Goal: Task Accomplishment & Management: Manage account settings

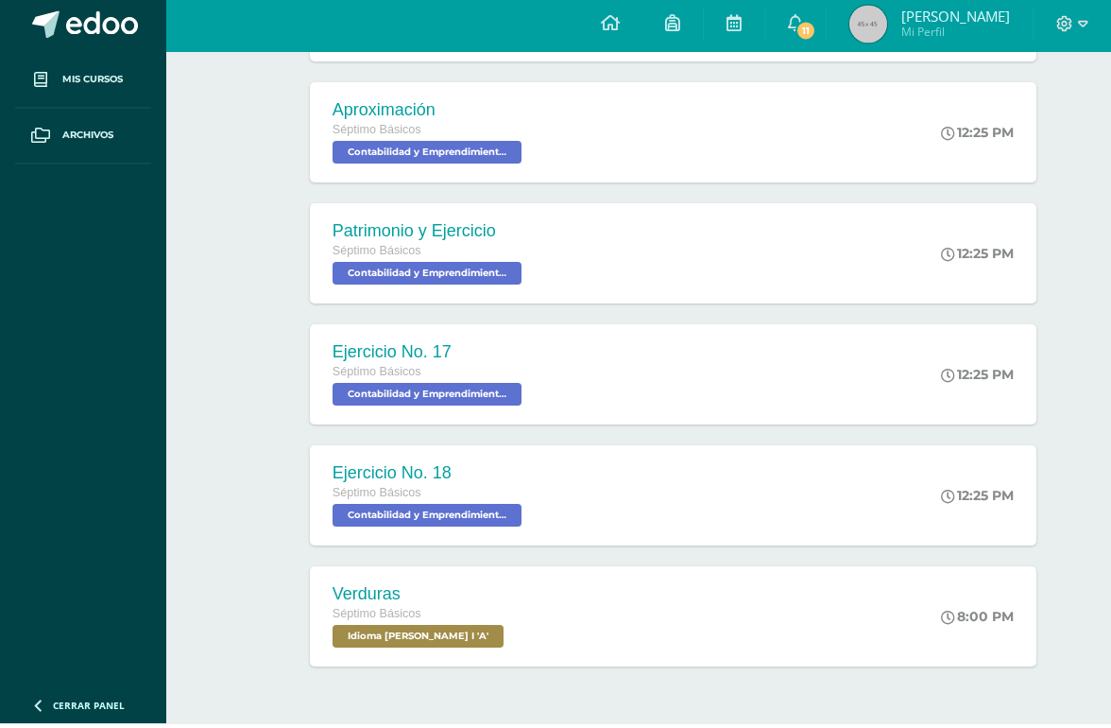
scroll to position [407, 0]
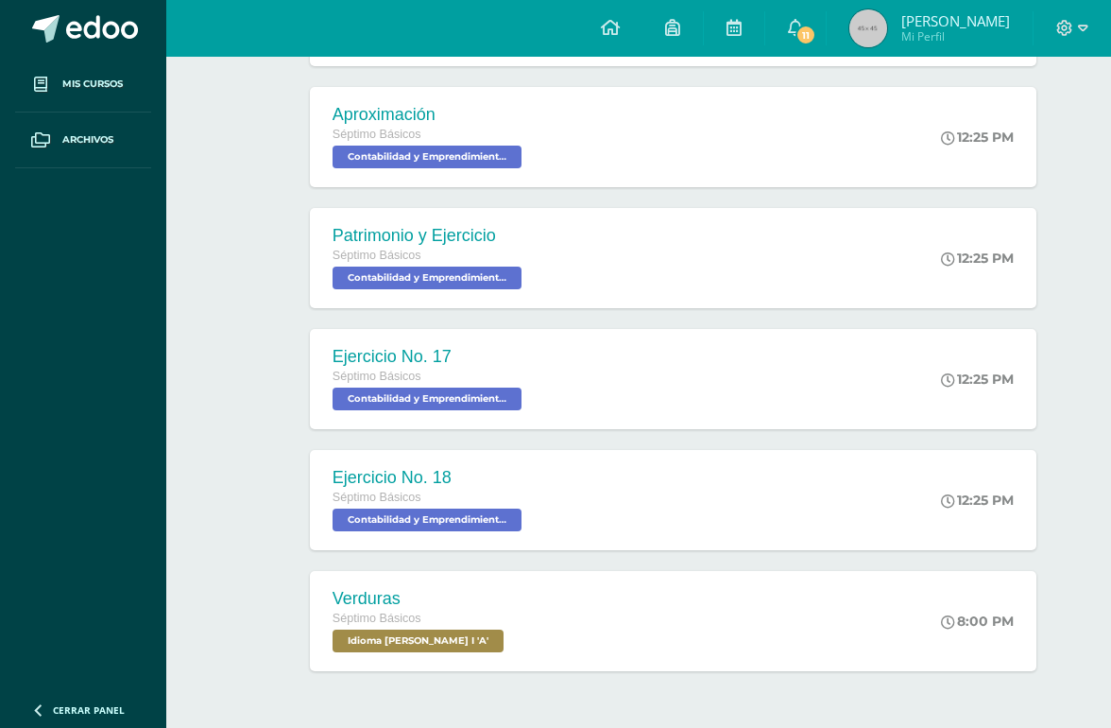
click at [731, 602] on div "Verduras Séptimo Básicos Idioma Maya Bas I 'A' 8:00 PM Verduras Idioma Maya Bas…" at bounding box center [673, 621] width 727 height 100
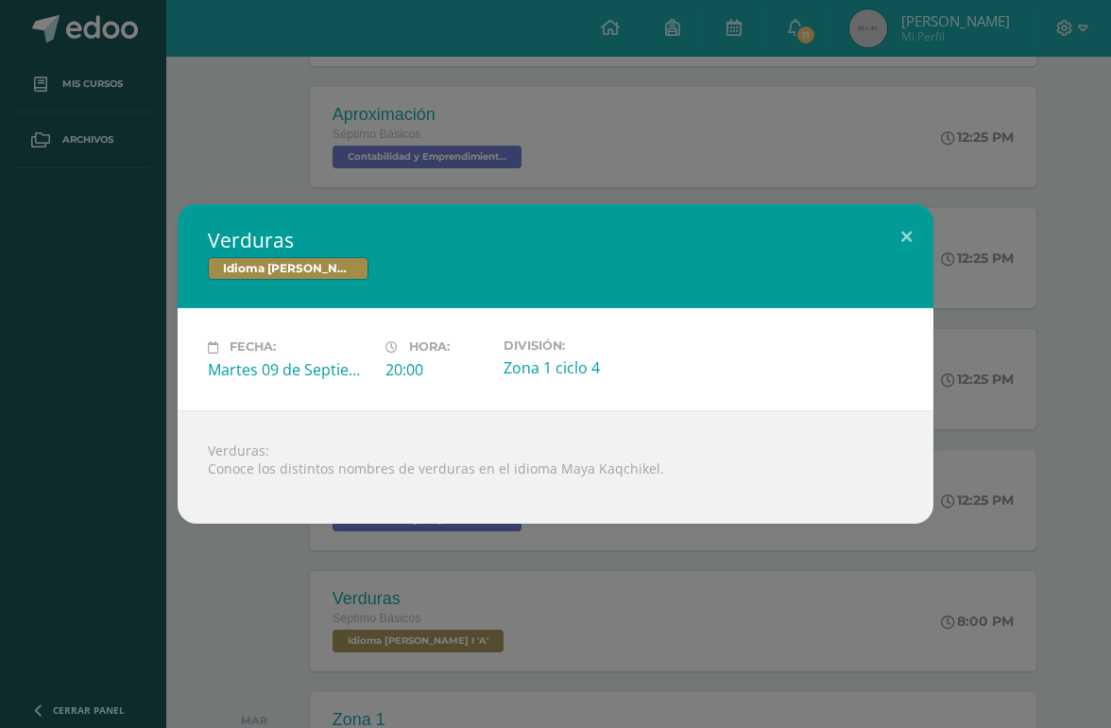
click at [907, 268] on button at bounding box center [907, 236] width 54 height 64
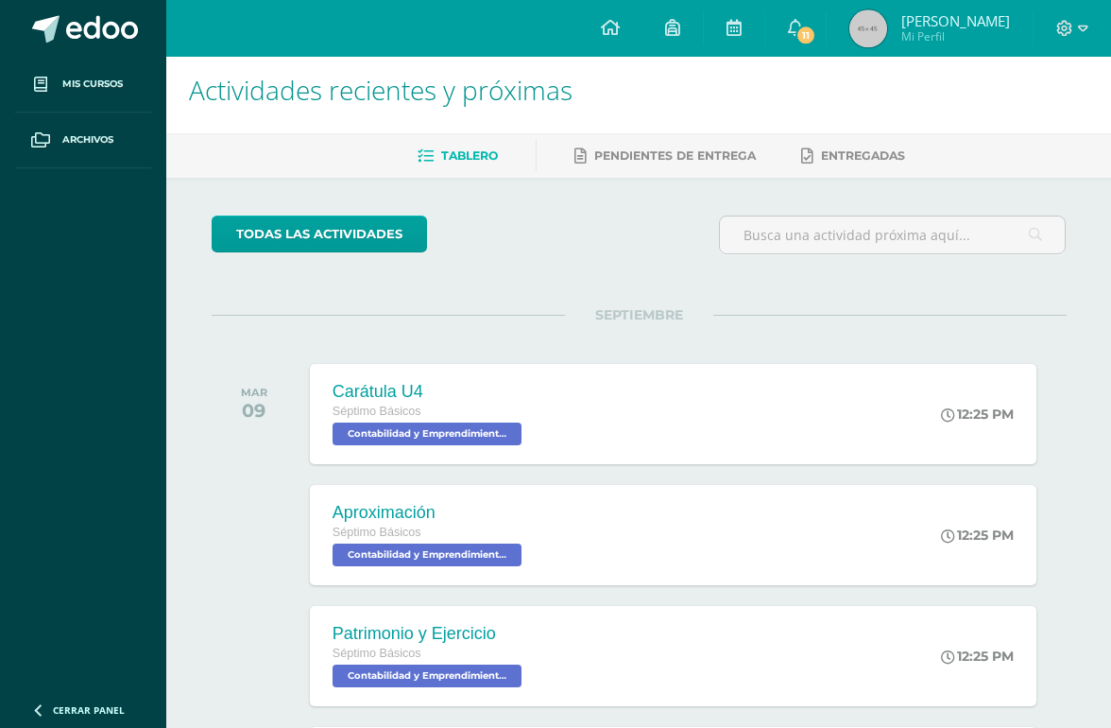
scroll to position [0, 0]
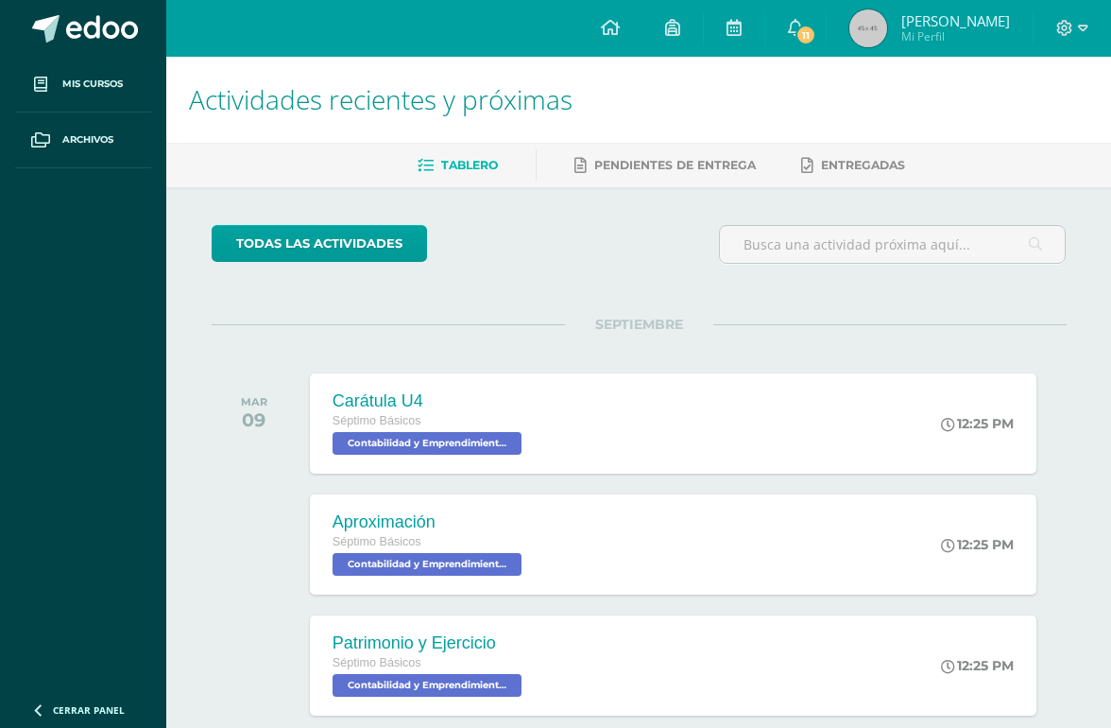
click at [803, 19] on icon at bounding box center [795, 27] width 15 height 17
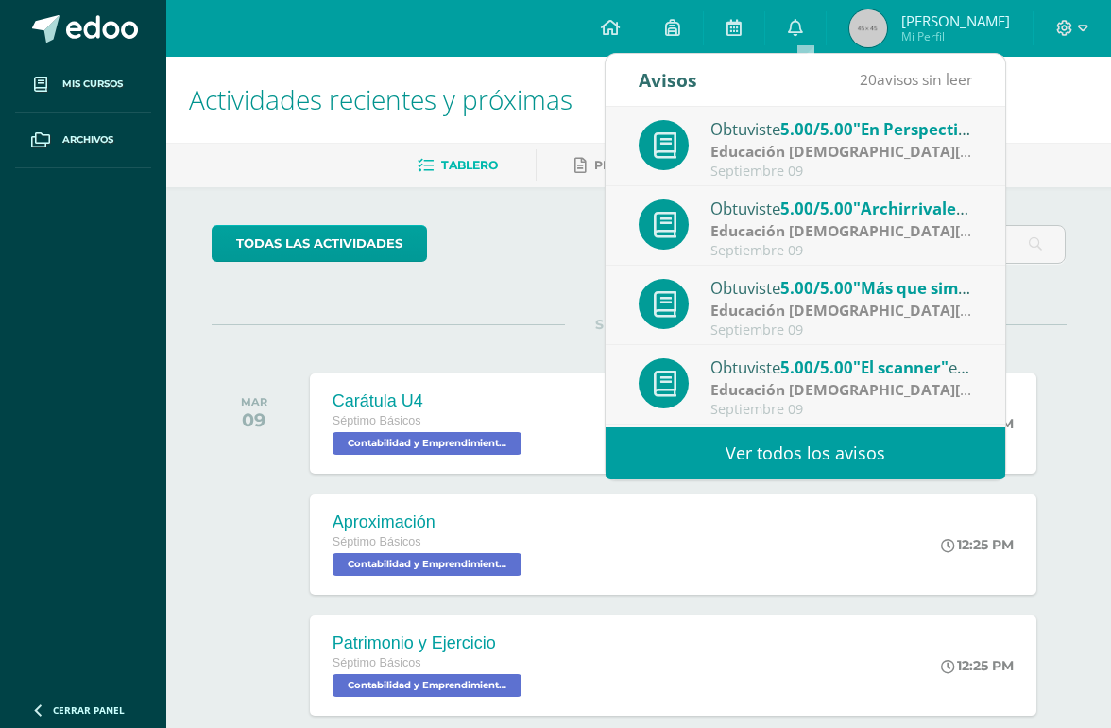
click at [813, 432] on link "Ver todos los avisos" at bounding box center [806, 453] width 400 height 52
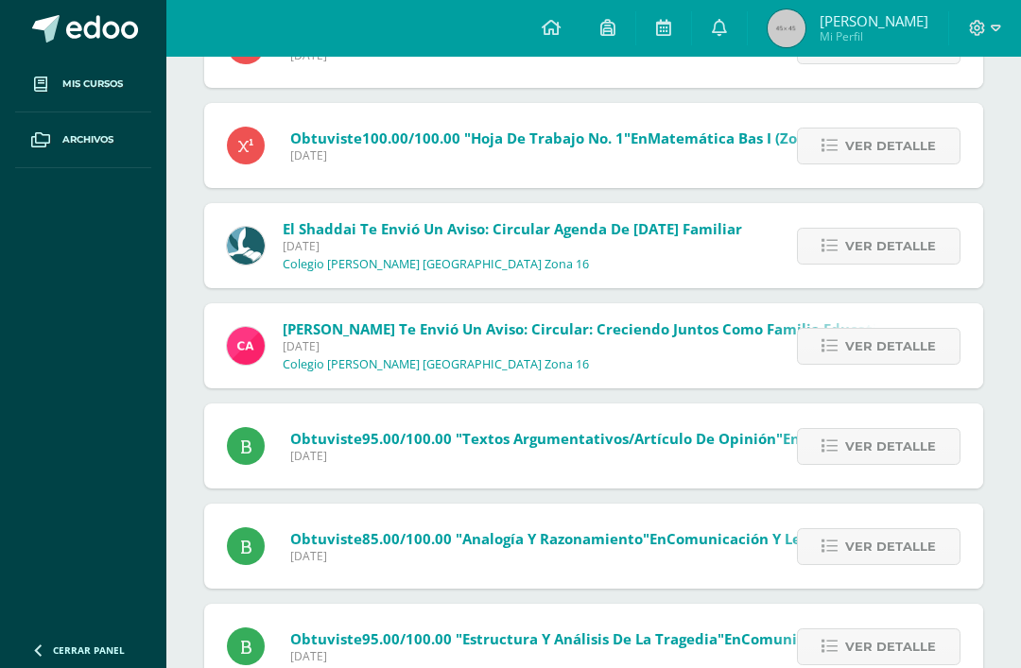
scroll to position [1591, 0]
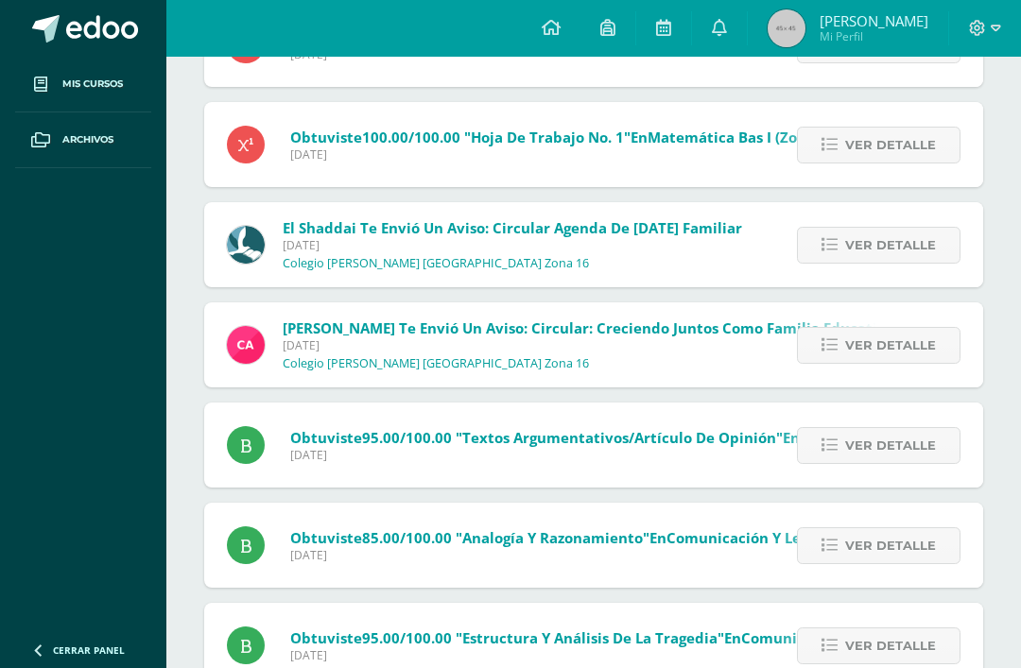
click at [847, 632] on link "Ver detalle" at bounding box center [878, 646] width 163 height 37
click at [880, 535] on span "Ver detalle" at bounding box center [890, 545] width 91 height 35
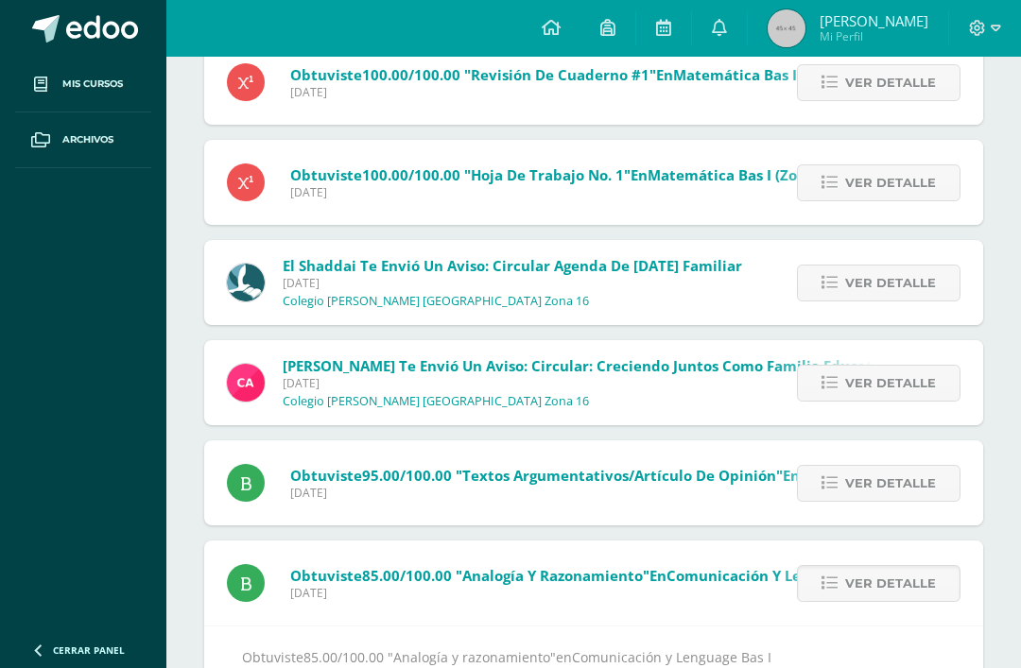
click at [906, 478] on span "Ver detalle" at bounding box center [890, 483] width 91 height 35
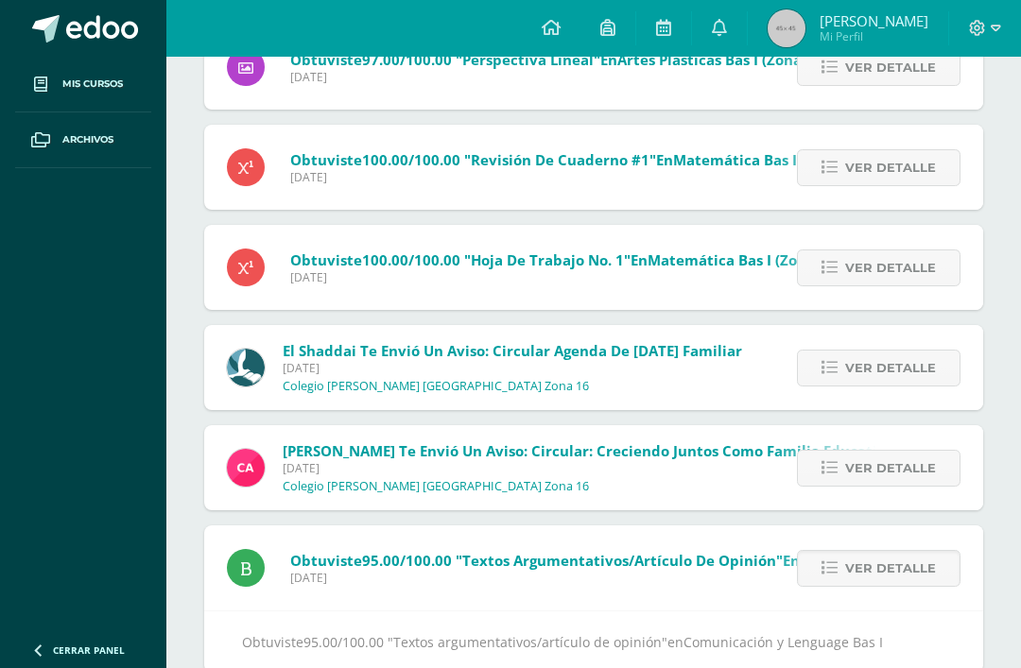
scroll to position [1453, 0]
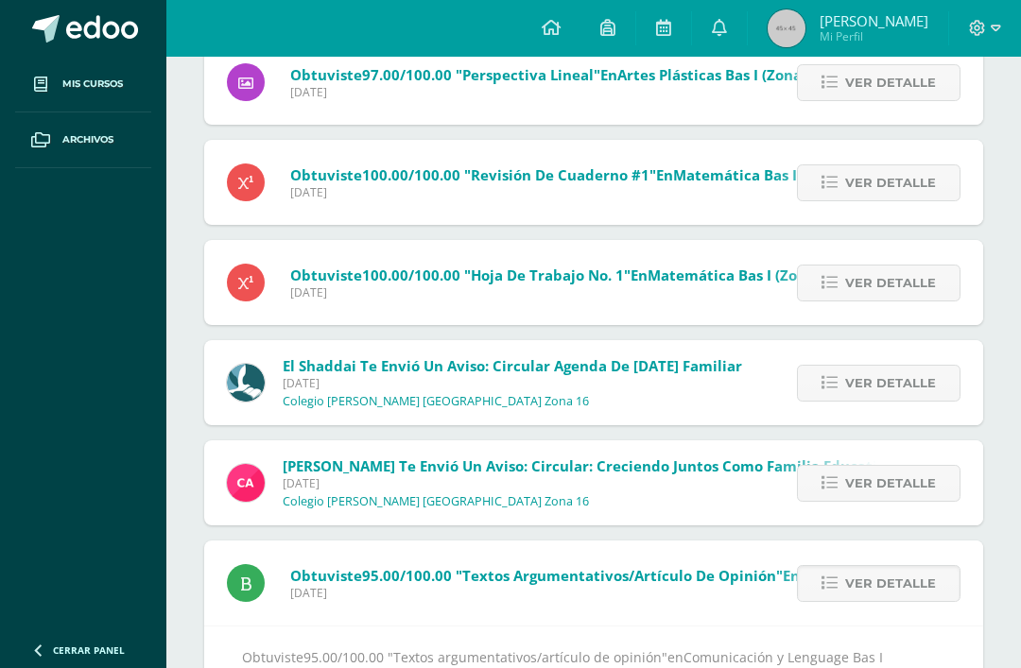
click at [892, 481] on span "Ver detalle" at bounding box center [890, 483] width 91 height 35
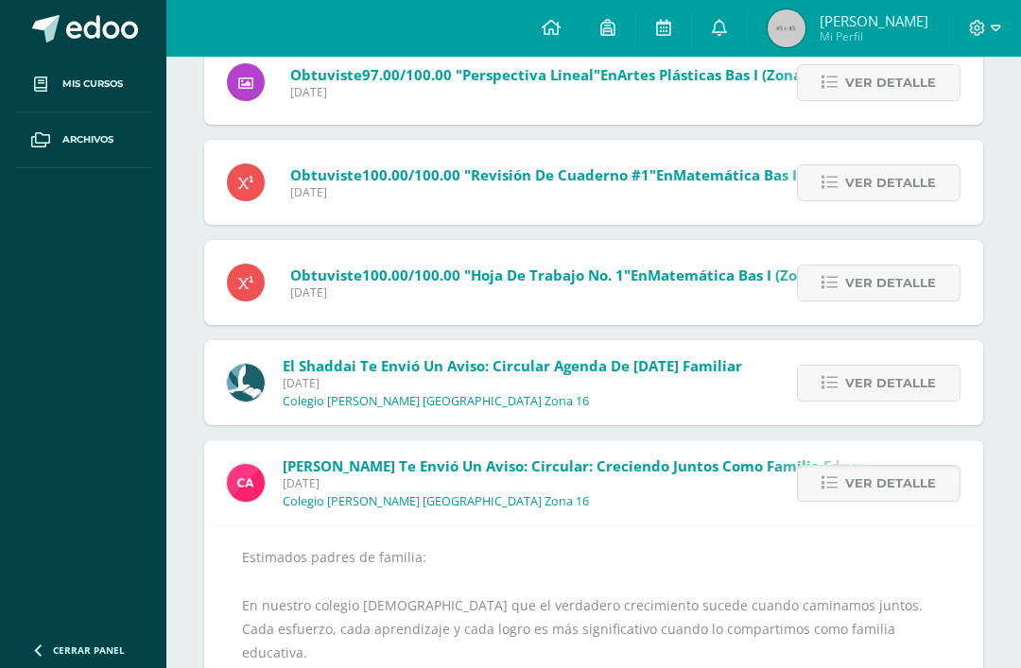
click at [899, 398] on span "Ver detalle" at bounding box center [890, 383] width 91 height 35
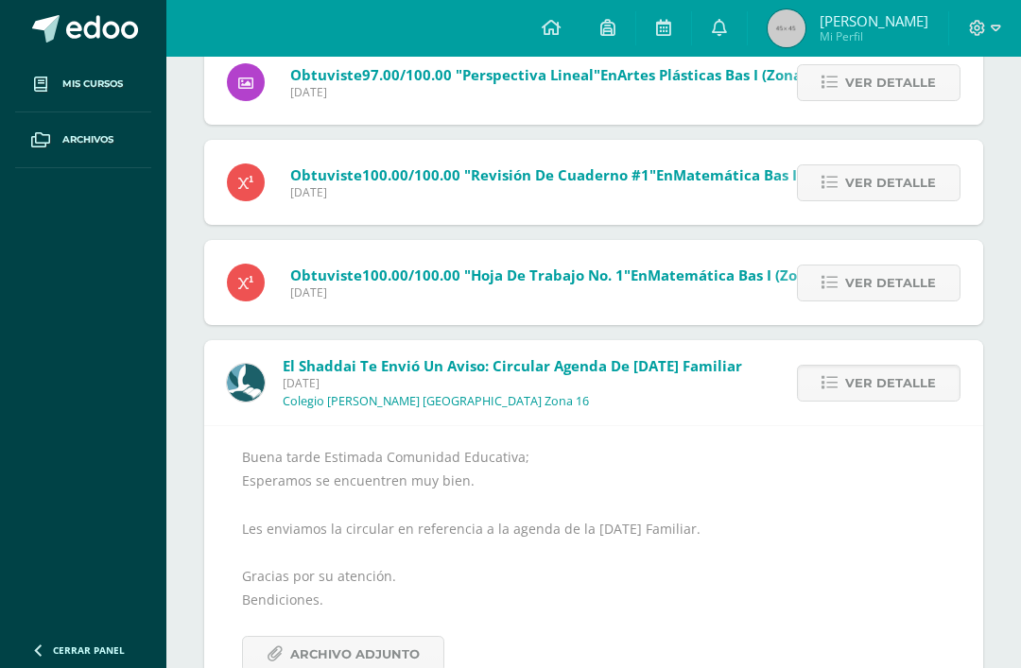
click at [919, 292] on span "Ver detalle" at bounding box center [890, 283] width 91 height 35
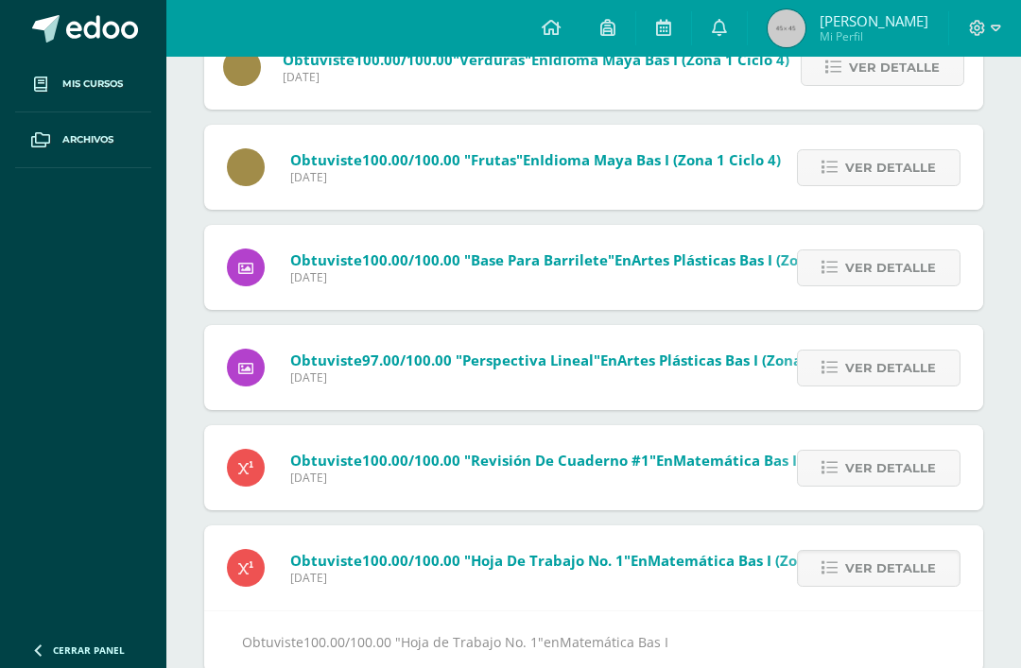
scroll to position [1153, 0]
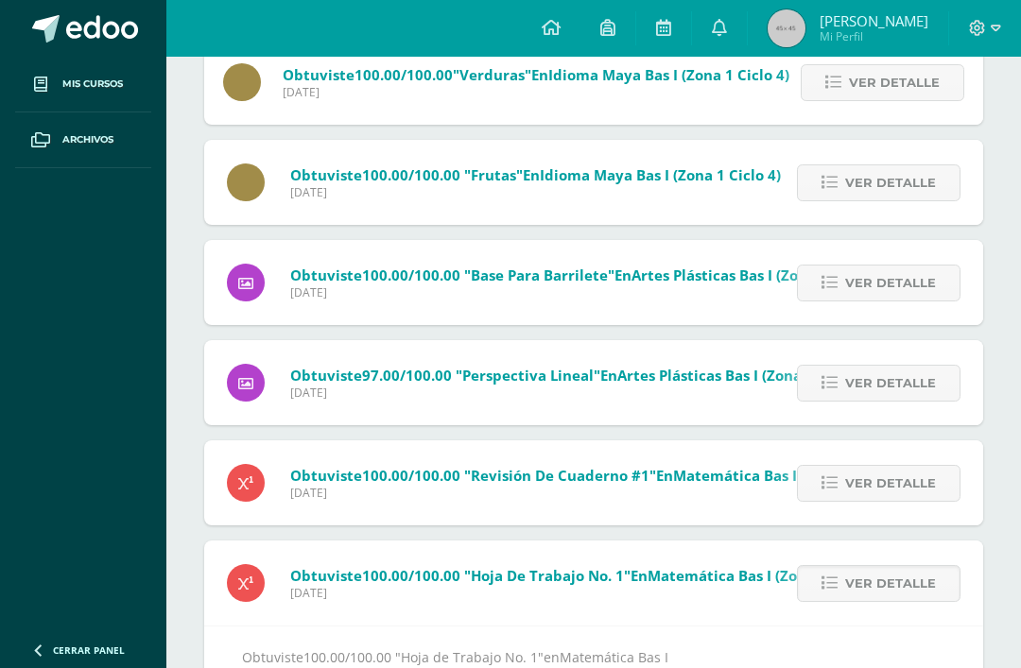
click at [918, 372] on span "Ver detalle" at bounding box center [890, 383] width 91 height 35
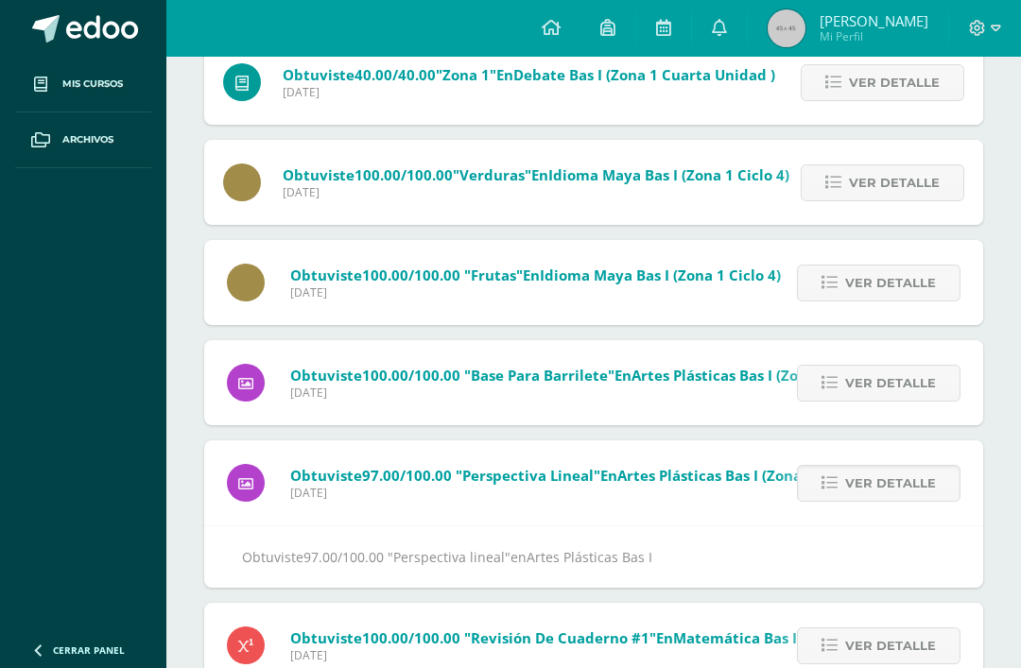
click at [919, 368] on span "Ver detalle" at bounding box center [890, 383] width 91 height 35
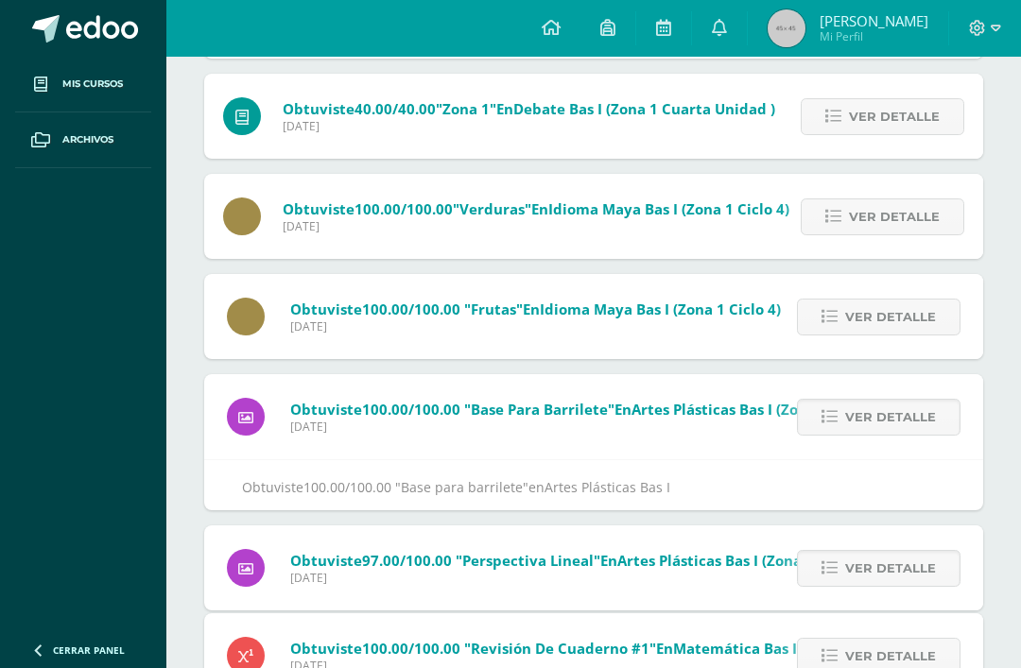
scroll to position [953, 0]
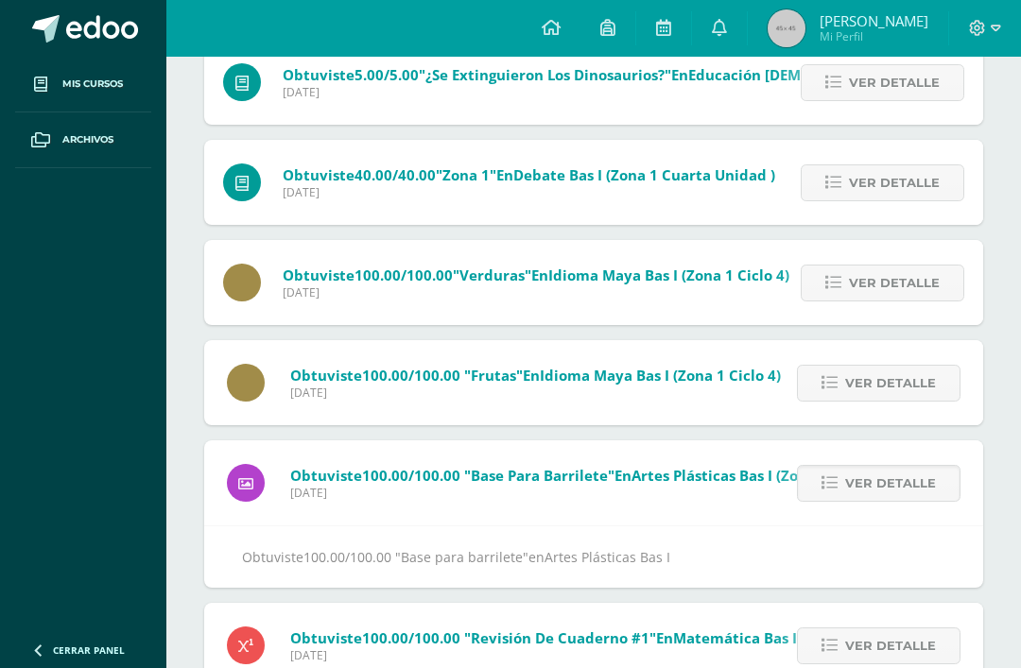
click at [927, 363] on div "Ver detalle" at bounding box center [875, 382] width 215 height 85
click at [924, 368] on span "Ver detalle" at bounding box center [890, 383] width 91 height 35
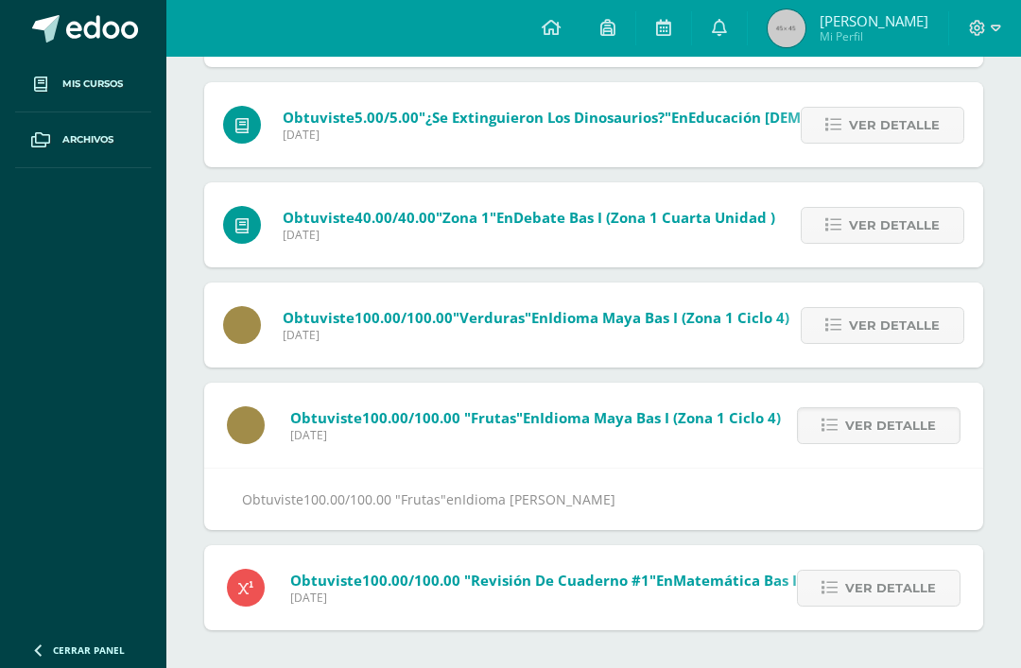
scroll to position [852, 0]
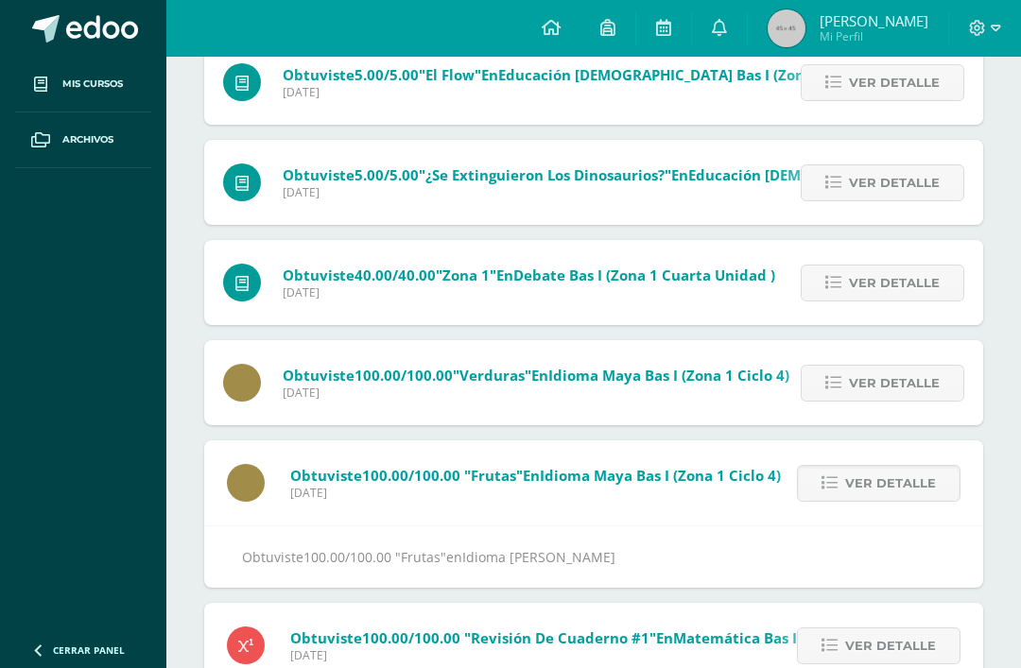
click at [949, 383] on link "Ver detalle" at bounding box center [881, 383] width 163 height 37
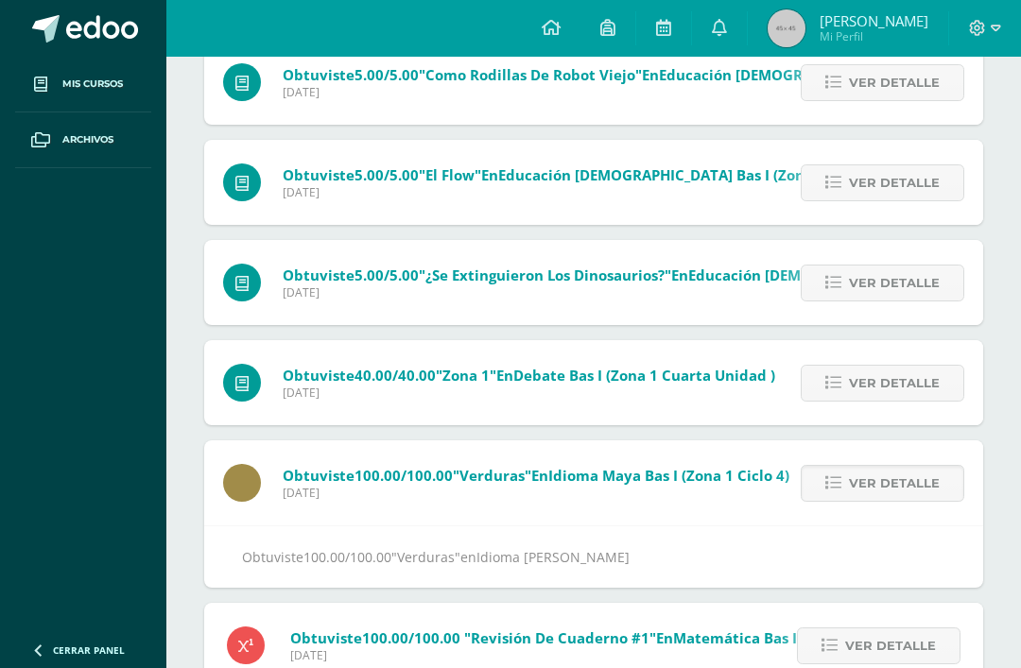
click at [951, 374] on link "Ver detalle" at bounding box center [881, 383] width 163 height 37
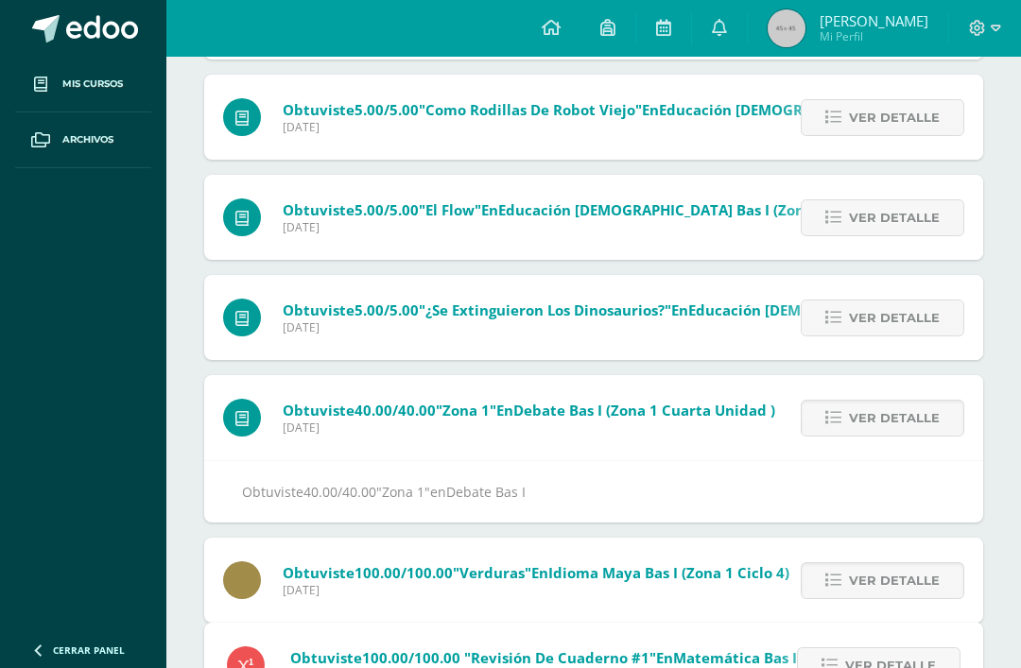
scroll to position [652, 0]
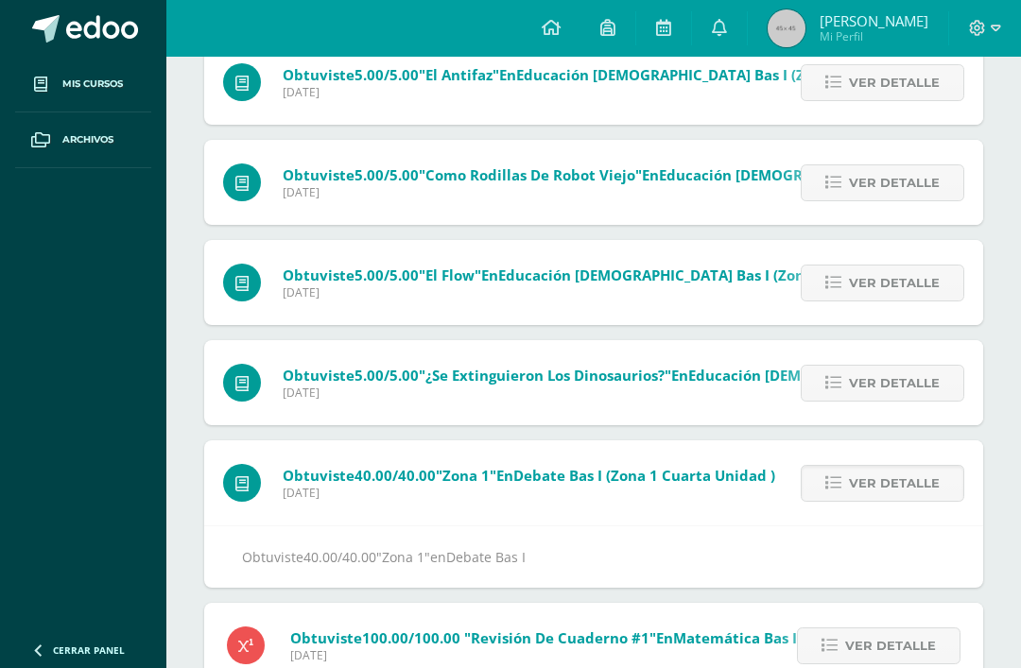
click at [943, 361] on div "Ver detalle" at bounding box center [877, 382] width 211 height 85
click at [937, 373] on span "Ver detalle" at bounding box center [894, 383] width 91 height 35
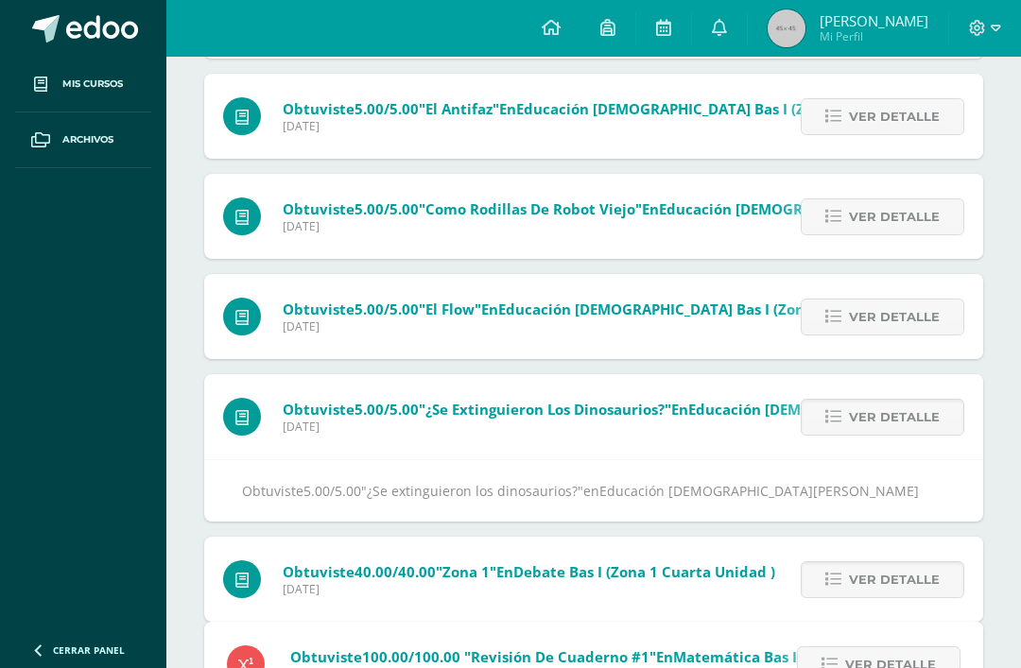
scroll to position [552, 0]
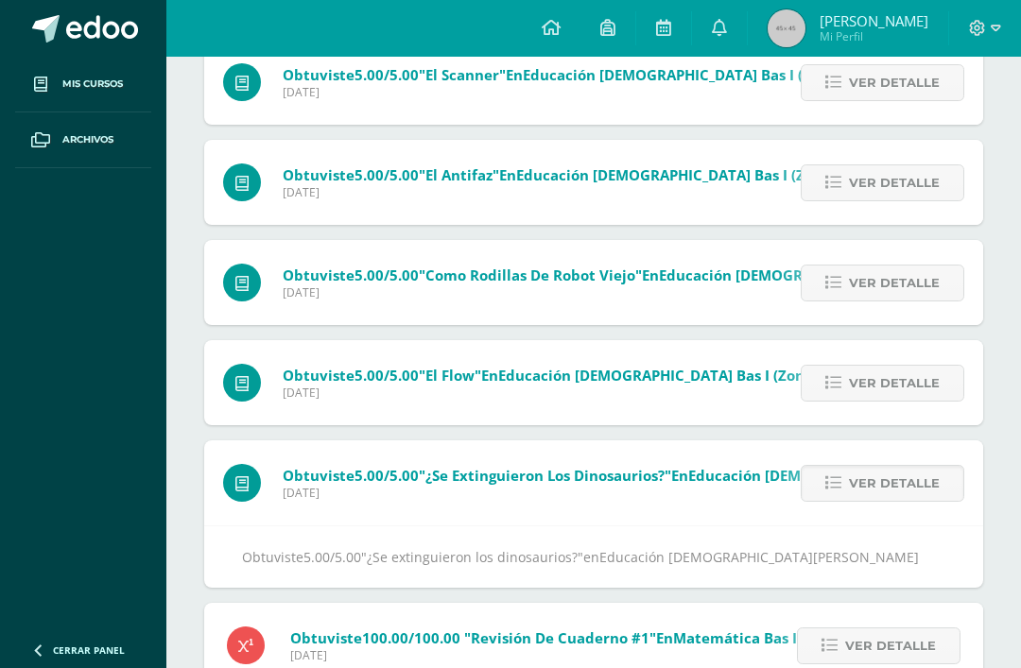
click at [932, 375] on span "Ver detalle" at bounding box center [894, 383] width 91 height 35
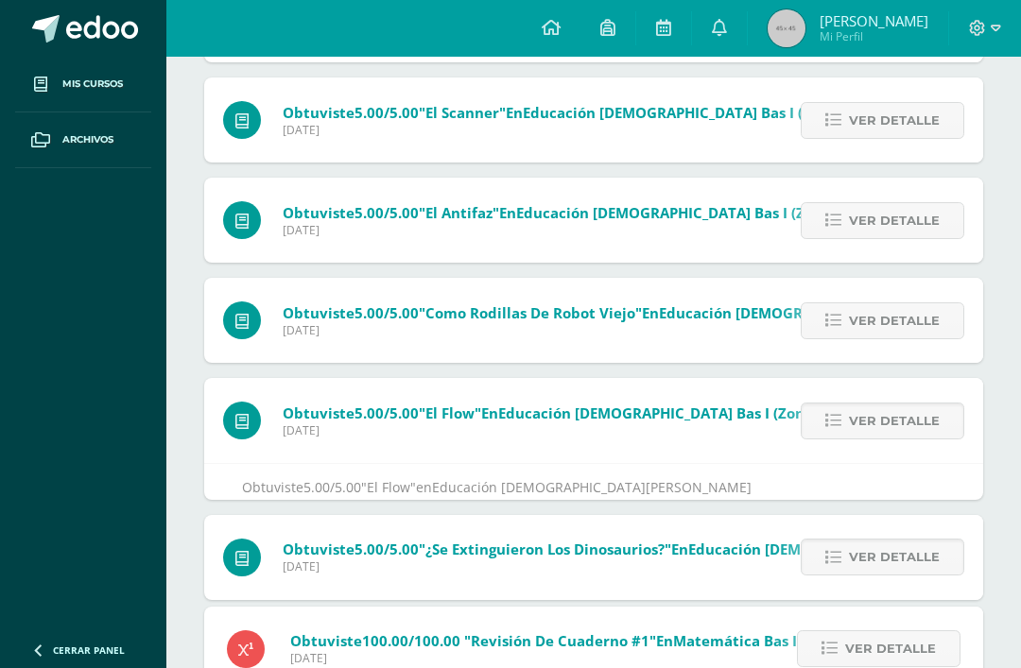
scroll to position [452, 0]
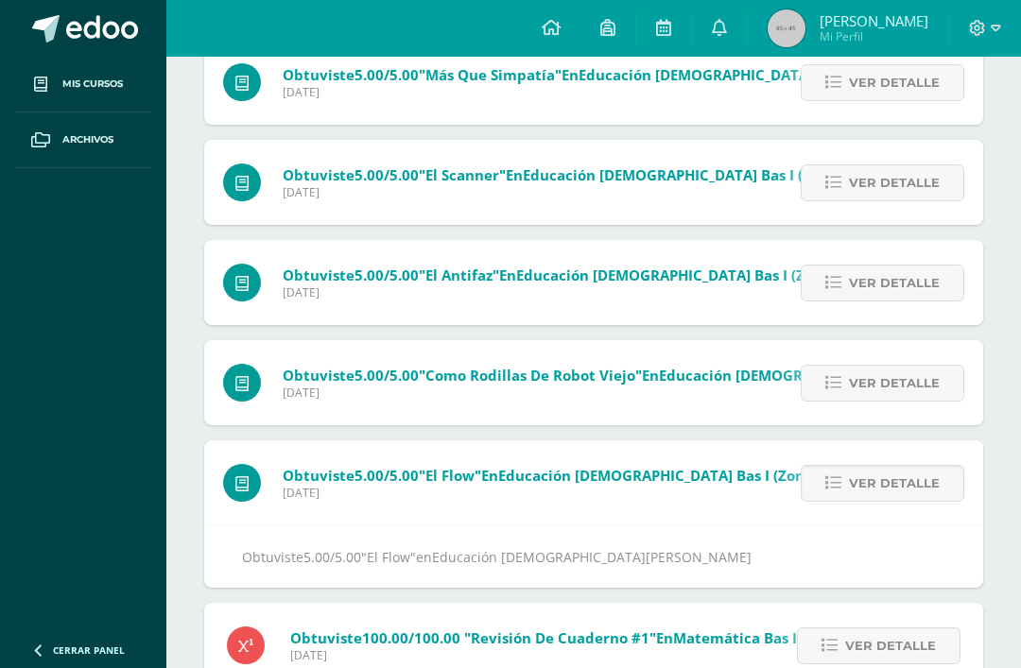
click at [931, 370] on span "Ver detalle" at bounding box center [894, 383] width 91 height 35
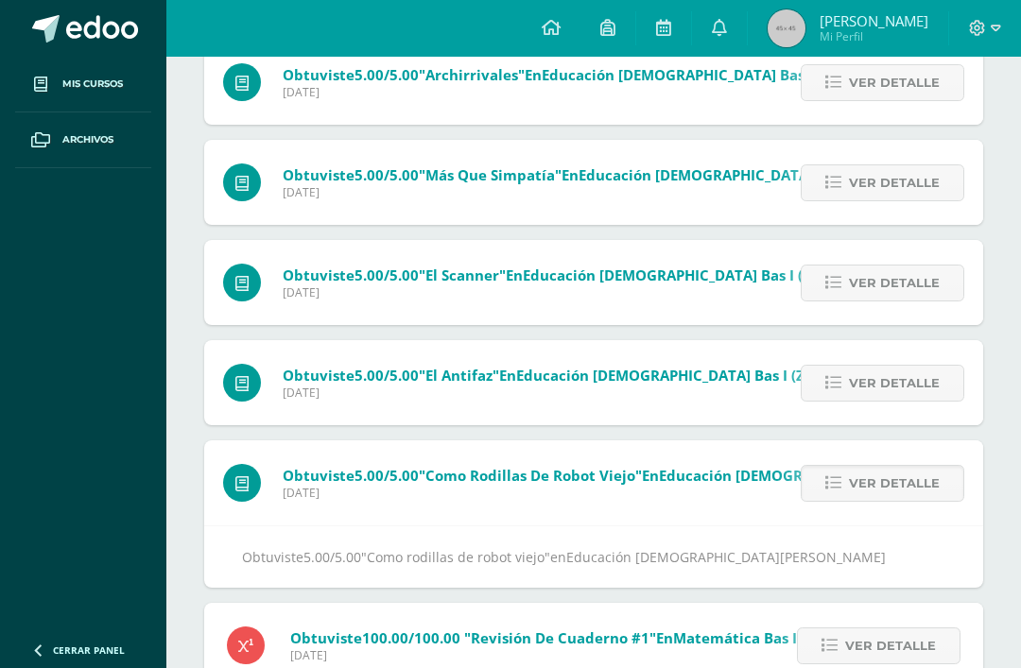
click at [933, 368] on span "Ver detalle" at bounding box center [894, 383] width 91 height 35
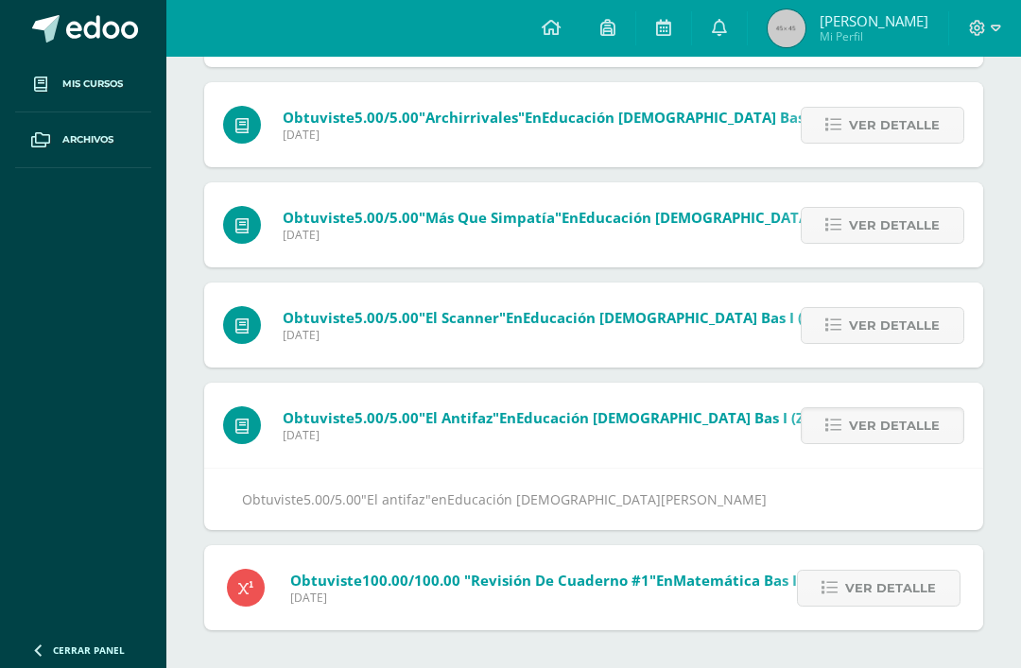
scroll to position [251, 0]
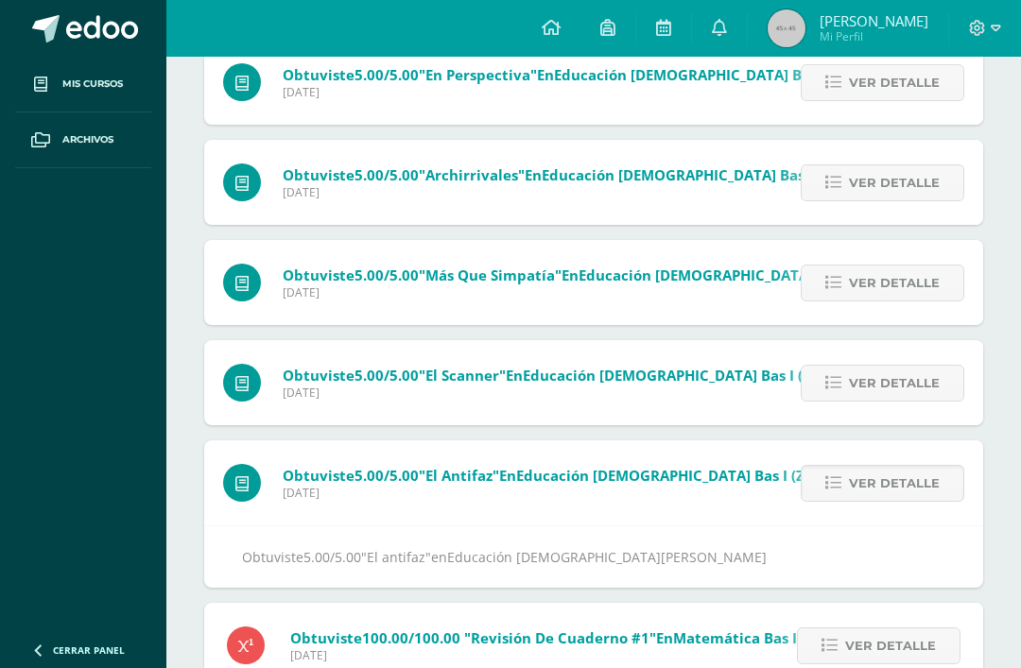
click at [941, 378] on link "Ver detalle" at bounding box center [881, 383] width 163 height 37
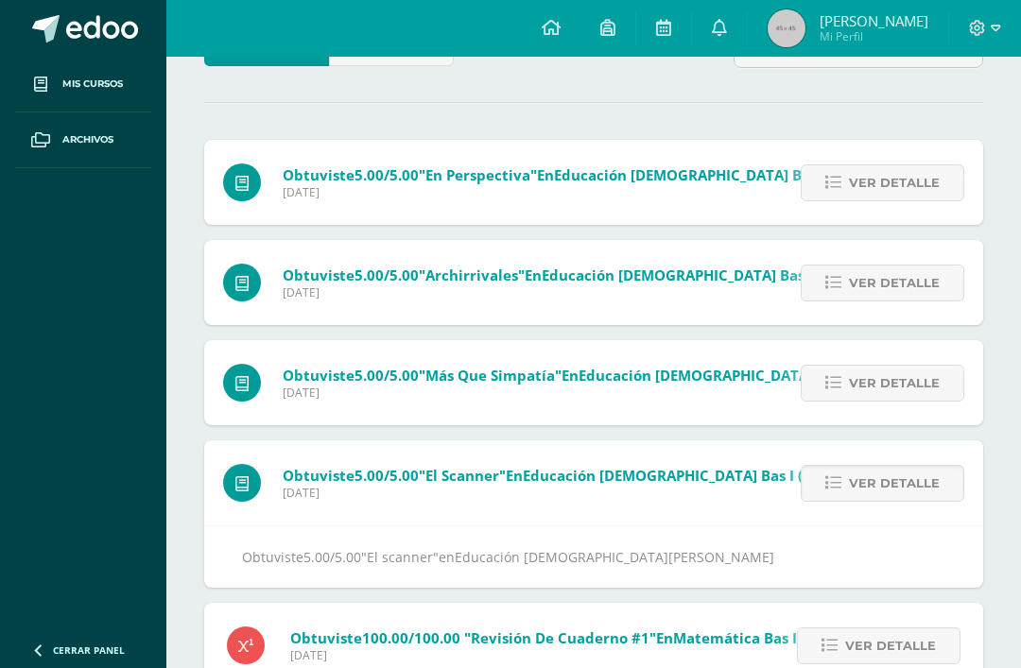
click at [937, 368] on span "Ver detalle" at bounding box center [894, 383] width 91 height 35
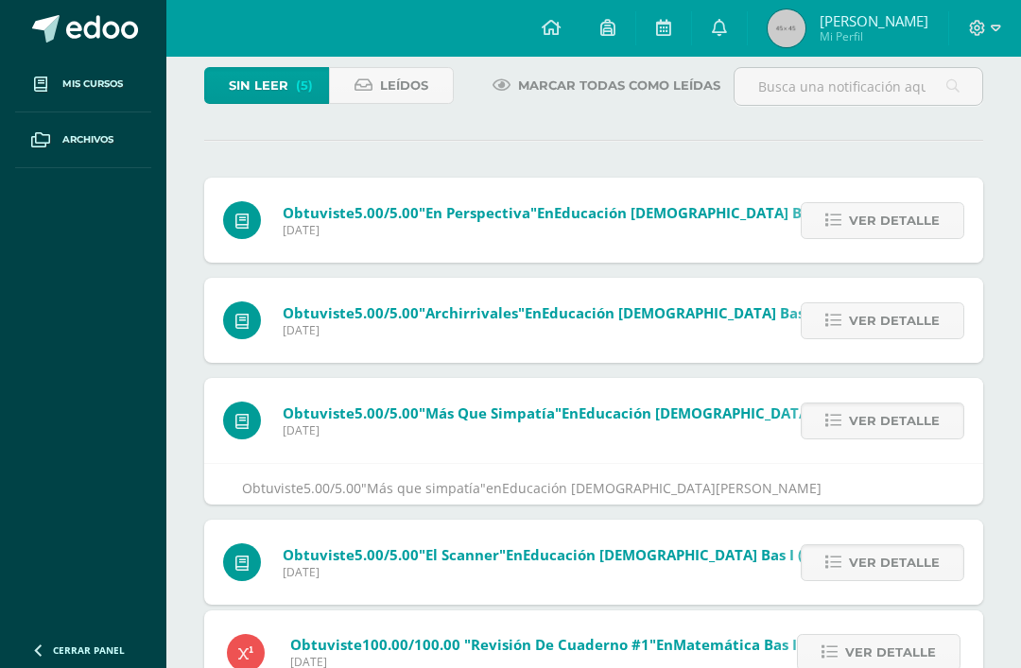
scroll to position [51, 0]
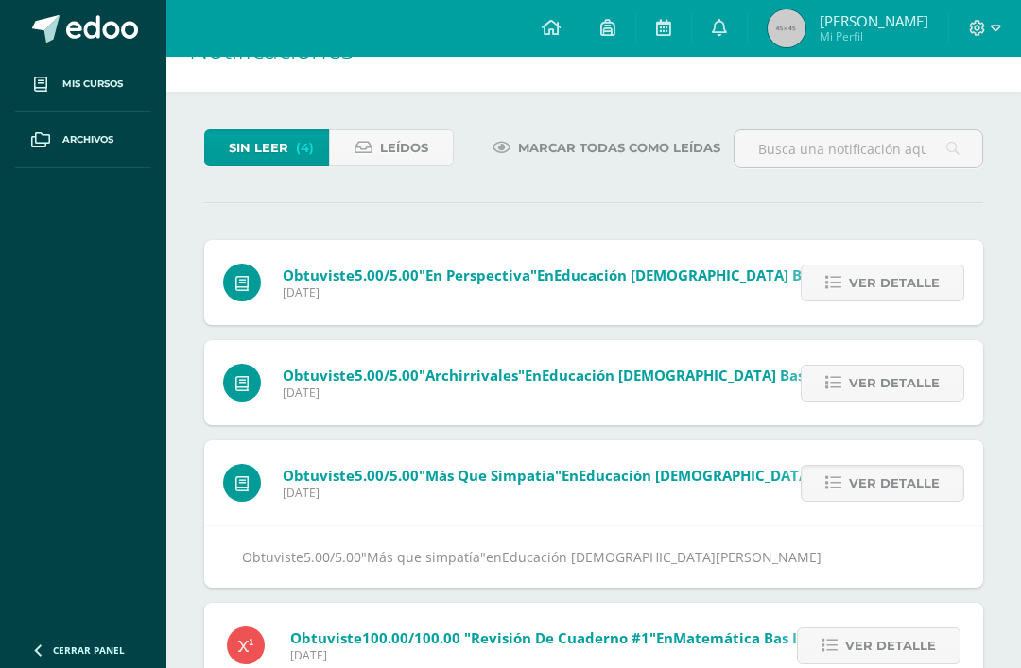
click at [942, 370] on link "Ver detalle" at bounding box center [881, 383] width 163 height 37
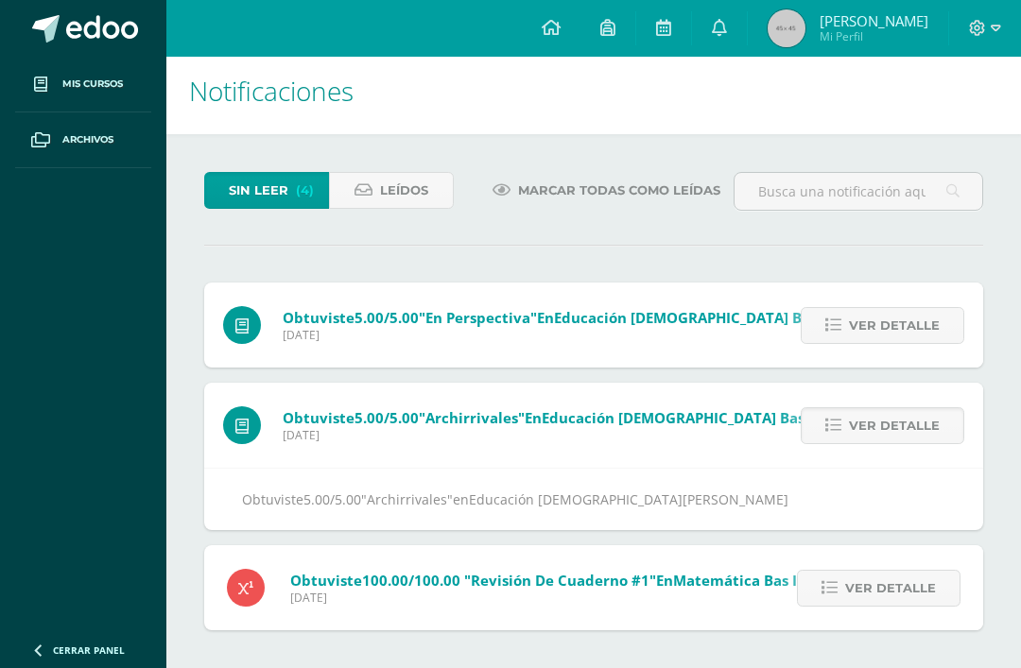
scroll to position [11, 0]
click at [933, 308] on span "Ver detalle" at bounding box center [894, 325] width 91 height 35
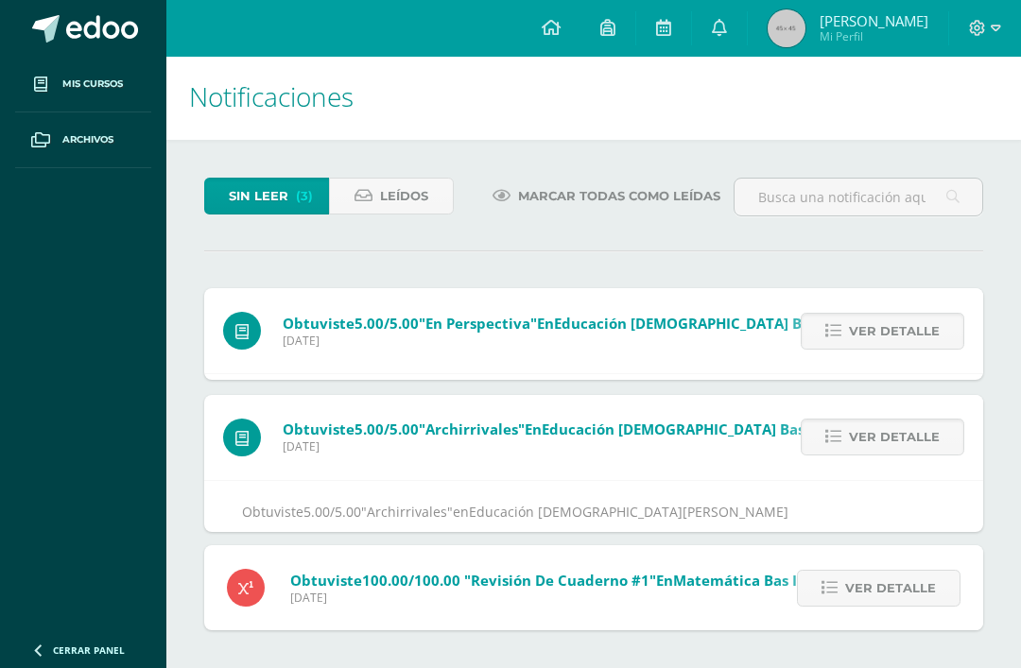
scroll to position [0, 0]
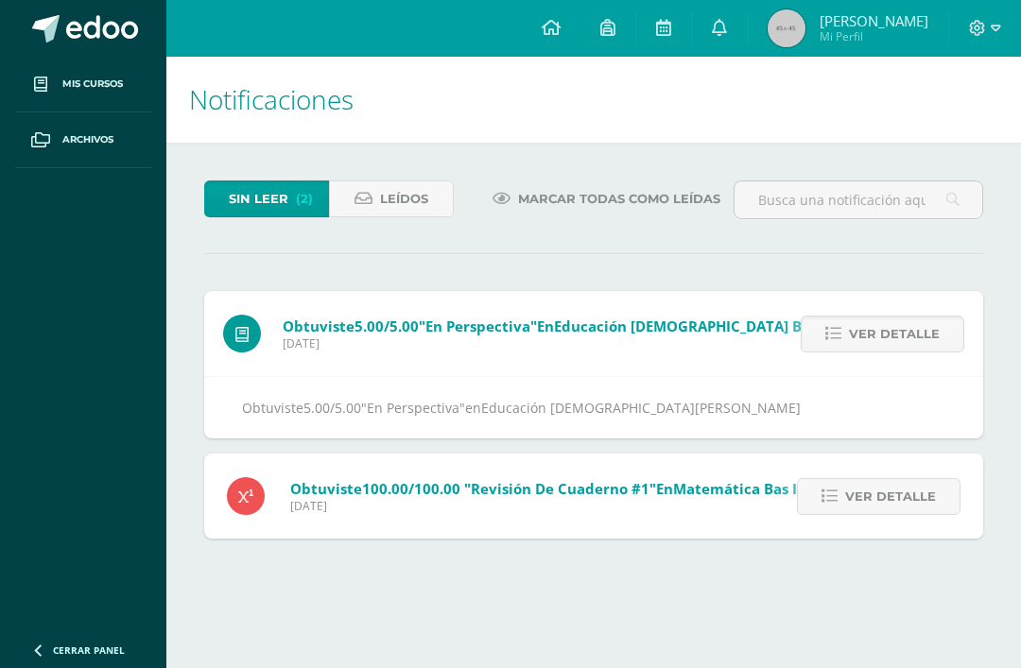
click at [936, 318] on span "Ver detalle" at bounding box center [894, 334] width 91 height 35
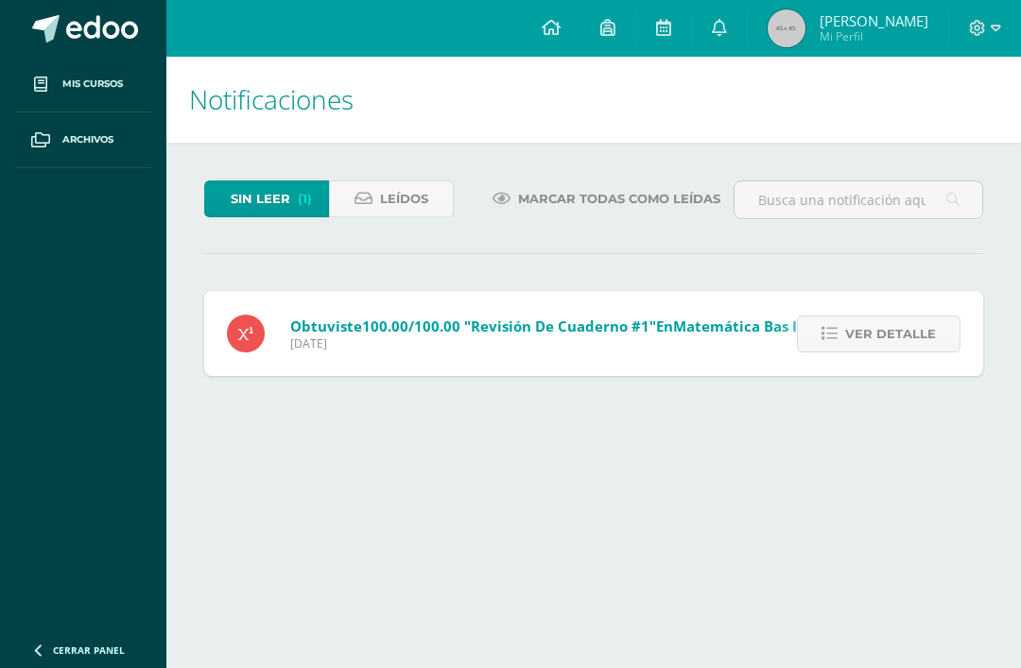
click at [929, 319] on span "Ver detalle" at bounding box center [890, 334] width 91 height 35
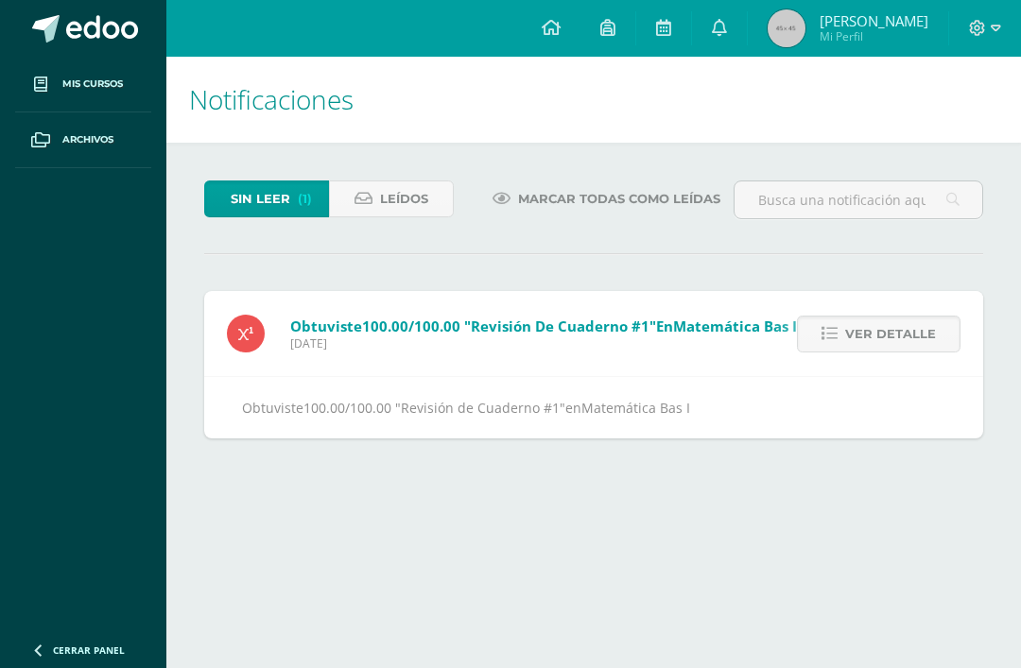
click at [924, 263] on div "Sin leer (1) Leídos Marcar todas como leídas Obtuviste 100.00/100.00 "Revisión …" at bounding box center [593, 310] width 854 height 334
click at [914, 325] on span "Ver detalle" at bounding box center [890, 334] width 91 height 35
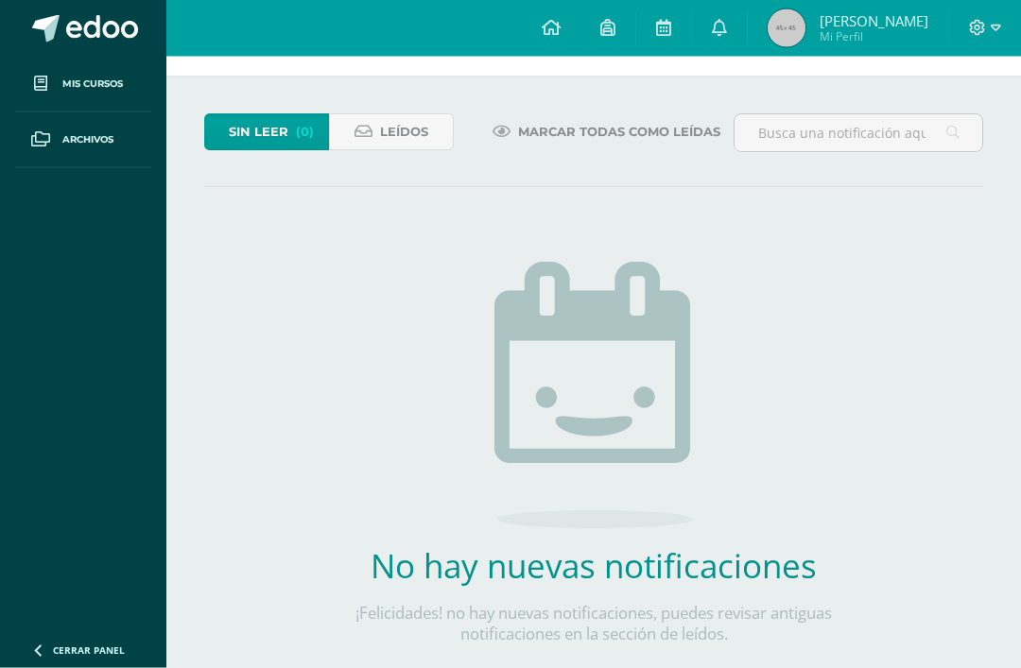
scroll to position [84, 0]
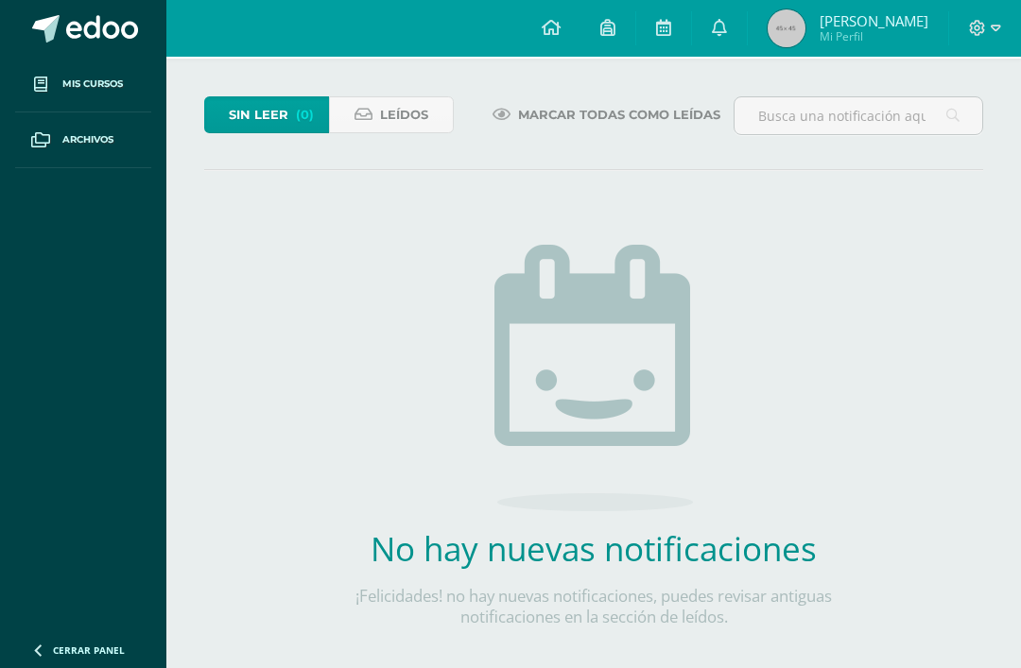
click at [626, 96] on link "Marcar todas como leídas" at bounding box center [606, 114] width 275 height 37
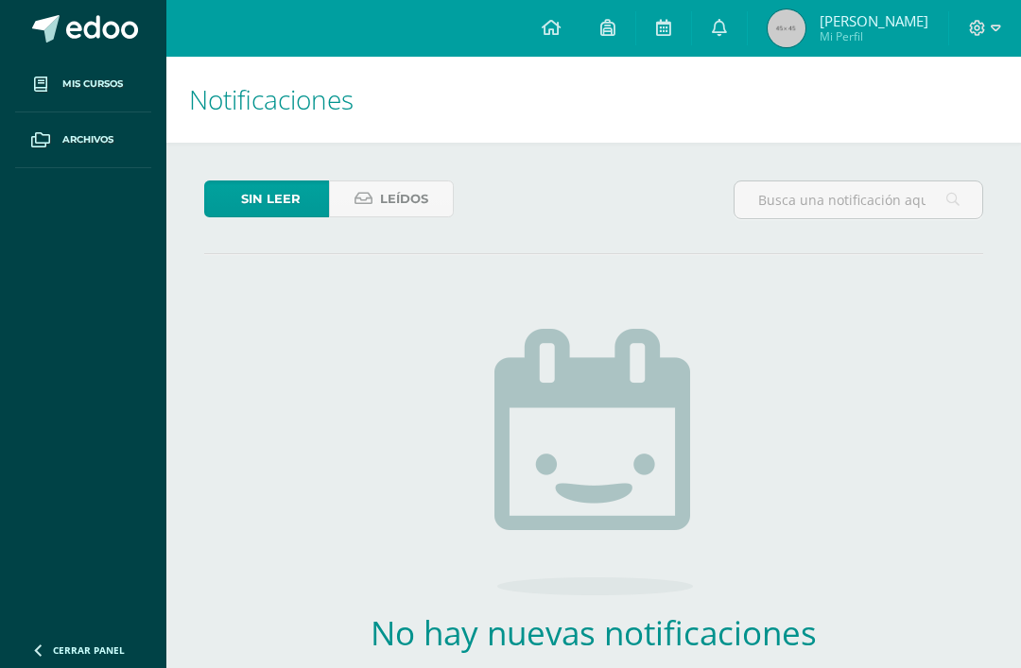
click at [727, 38] on span at bounding box center [719, 28] width 15 height 21
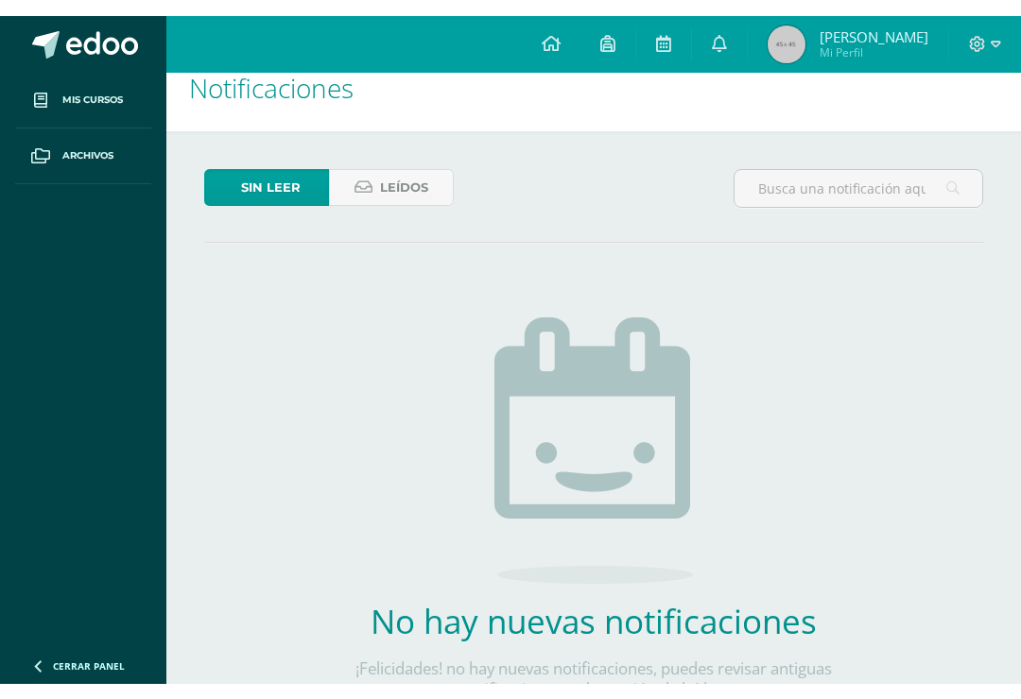
scroll to position [58, 0]
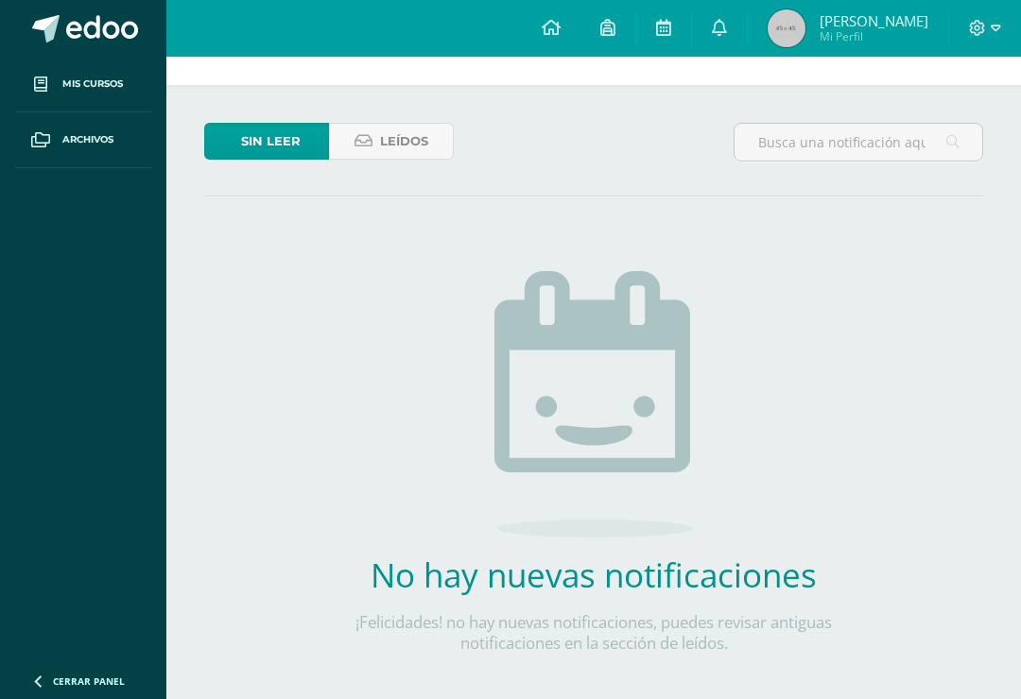
click at [1020, 295] on div "Sin leer Leídos No hay nuevas notificaciones ¡Felicidades! no hay nuevas notifi…" at bounding box center [593, 418] width 854 height 667
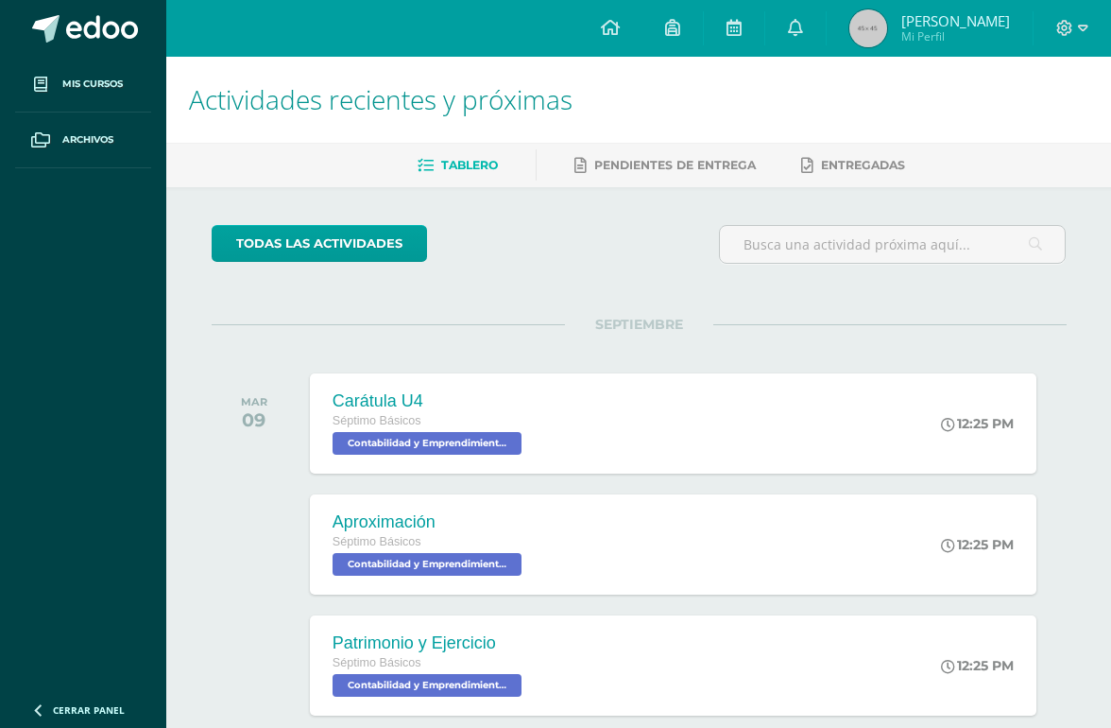
scroll to position [1, 0]
click at [679, 6] on link at bounding box center [673, 28] width 60 height 57
